Goal: Information Seeking & Learning: Learn about a topic

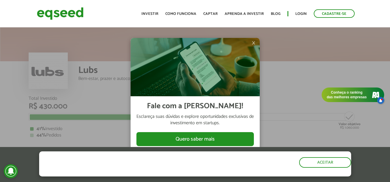
click at [252, 44] on span "×" at bounding box center [254, 42] width 4 height 7
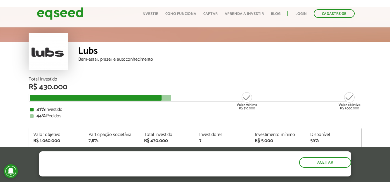
scroll to position [30, 0]
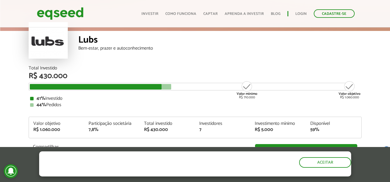
drag, startPoint x: 393, startPoint y: 10, endPoint x: 372, endPoint y: 13, distance: 21.6
click at [372, 13] on html "Cadastre-se Toggle navigation Toggle navigation Início Investir Captar" at bounding box center [195, 61] width 390 height 182
click at [184, 13] on link "Como funciona" at bounding box center [180, 14] width 31 height 4
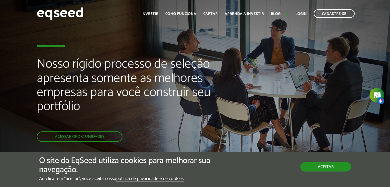
click at [325, 164] on button "Aceitar" at bounding box center [325, 166] width 51 height 9
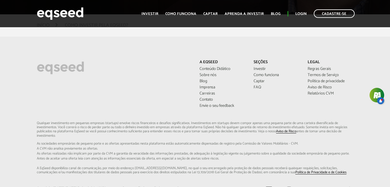
scroll to position [1521, 0]
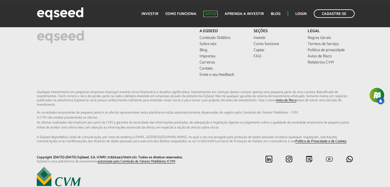
click at [211, 12] on link "Captar" at bounding box center [210, 14] width 14 height 4
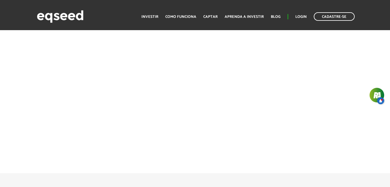
scroll to position [1505, 0]
